Goal: Book appointment/travel/reservation

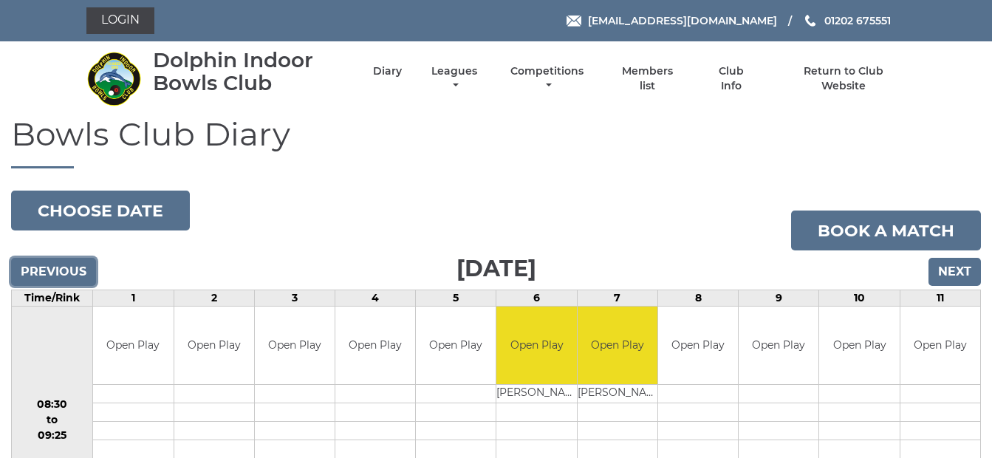
drag, startPoint x: 62, startPoint y: 270, endPoint x: 72, endPoint y: 265, distance: 11.3
click at [64, 269] on input "Previous" at bounding box center [53, 272] width 85 height 28
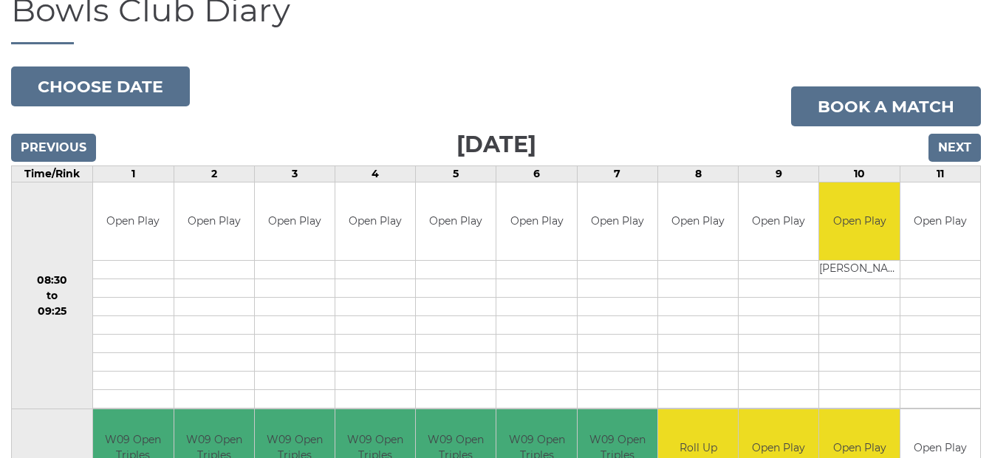
scroll to position [1470, 0]
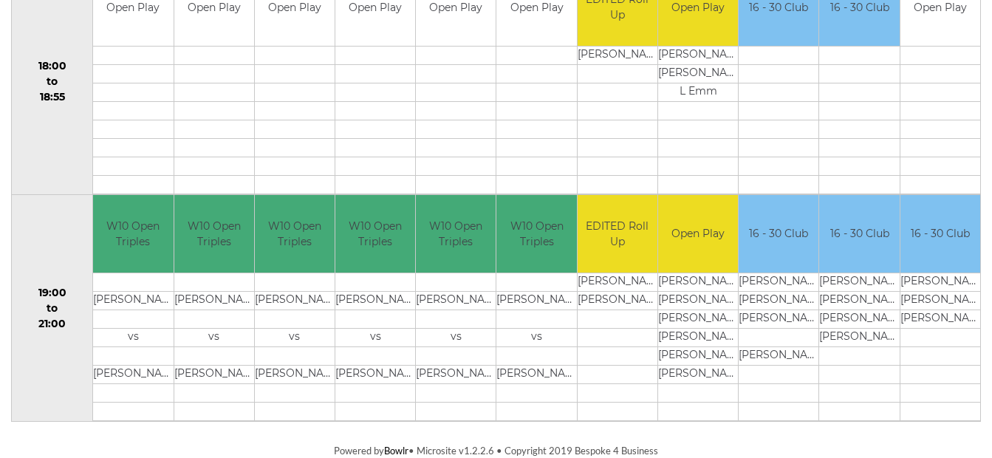
drag, startPoint x: 991, startPoint y: 345, endPoint x: 1001, endPoint y: 372, distance: 29.2
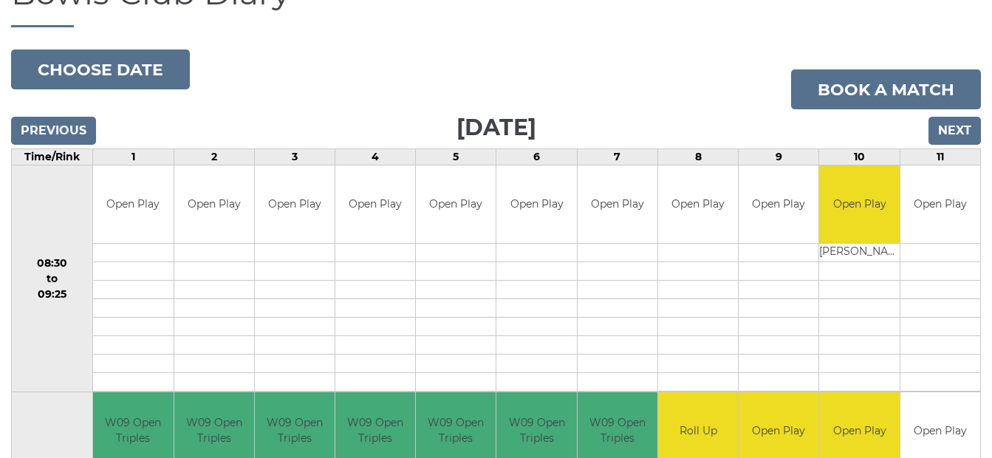
scroll to position [0, 0]
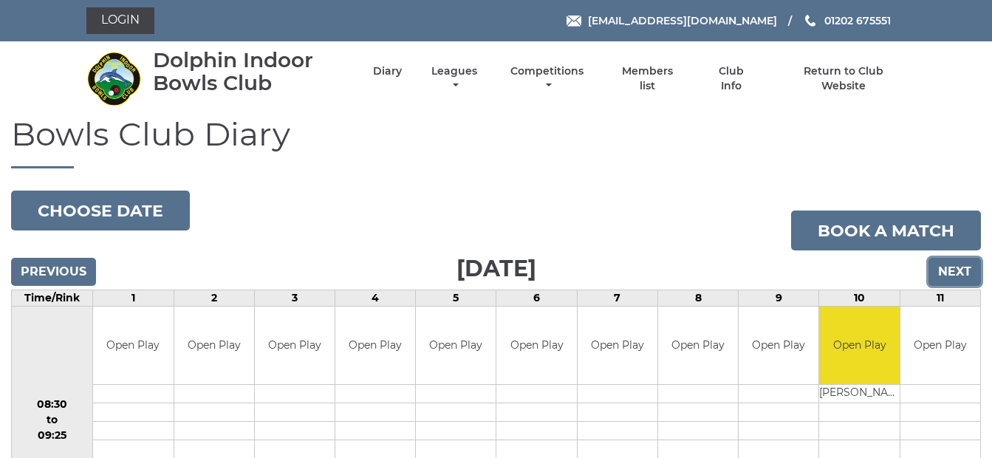
click at [957, 264] on input "Next" at bounding box center [955, 272] width 52 height 28
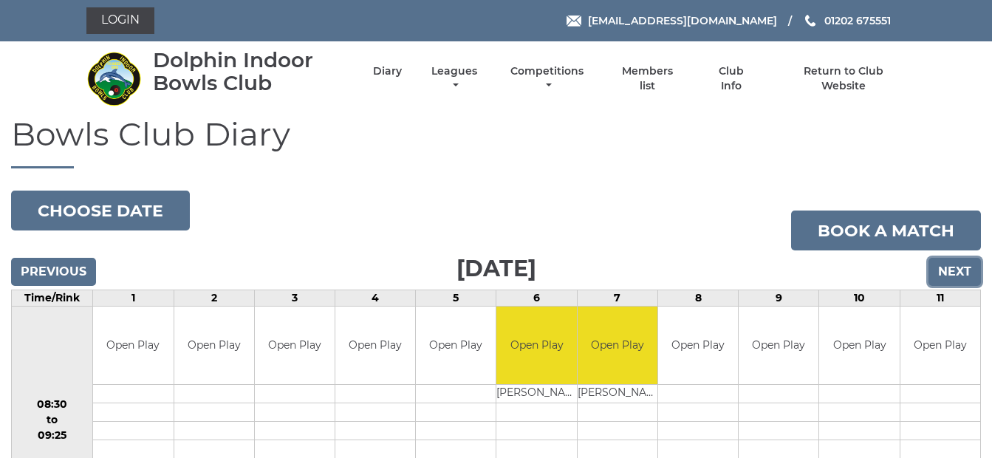
click at [957, 269] on input "Next" at bounding box center [955, 272] width 52 height 28
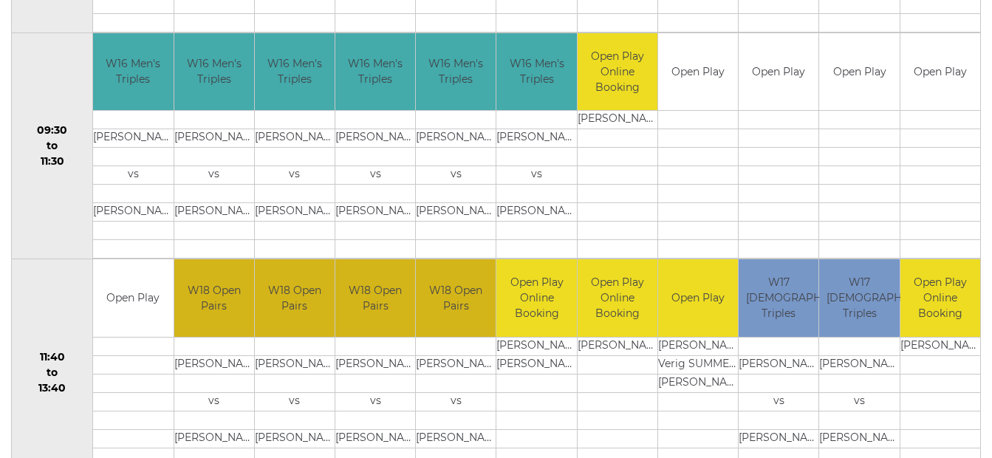
scroll to position [487, 0]
